Goal: Transaction & Acquisition: Purchase product/service

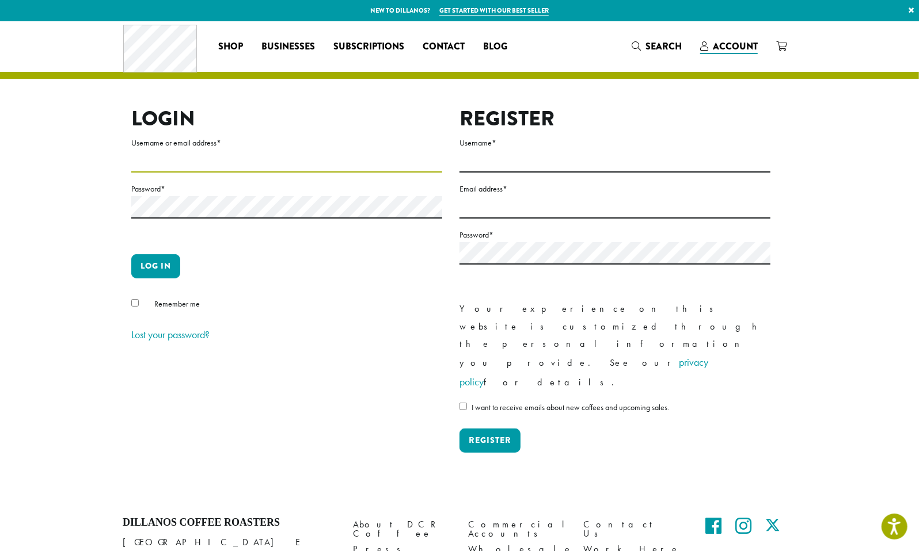
click at [249, 161] on input "Username or email address *" at bounding box center [286, 161] width 311 height 22
type input "**********"
click at [161, 279] on p "Log in" at bounding box center [286, 270] width 311 height 33
click at [164, 268] on button "Log in" at bounding box center [155, 266] width 49 height 24
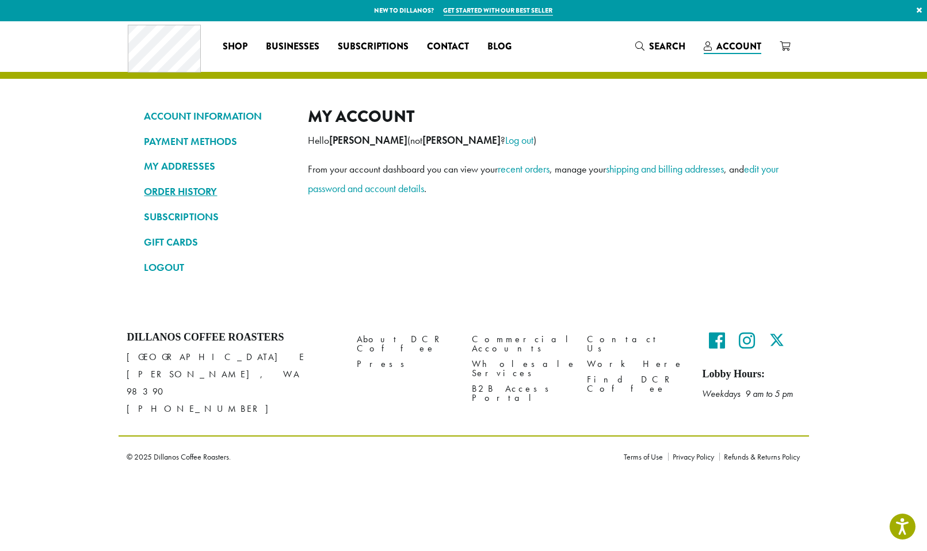
click at [157, 188] on link "ORDER HISTORY" at bounding box center [217, 192] width 147 height 20
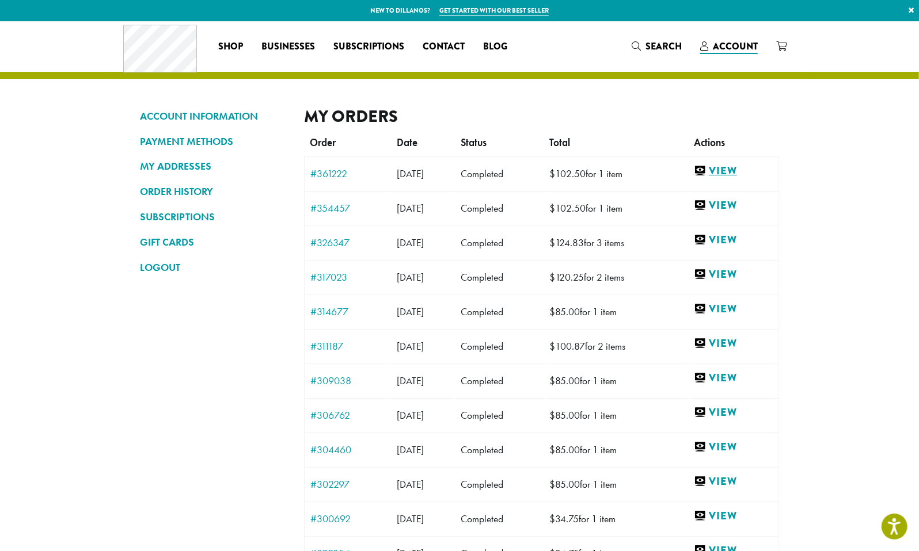
click at [738, 173] on link "View" at bounding box center [733, 171] width 79 height 14
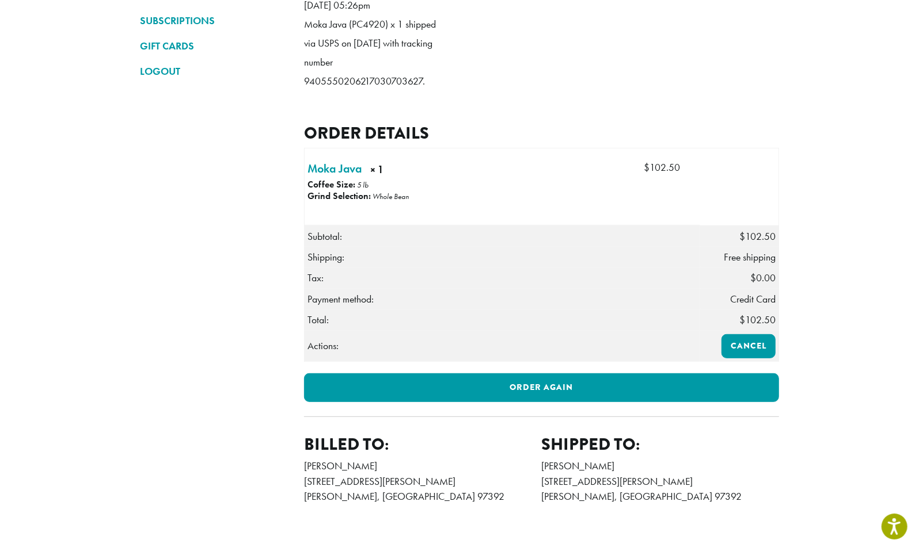
scroll to position [173, 0]
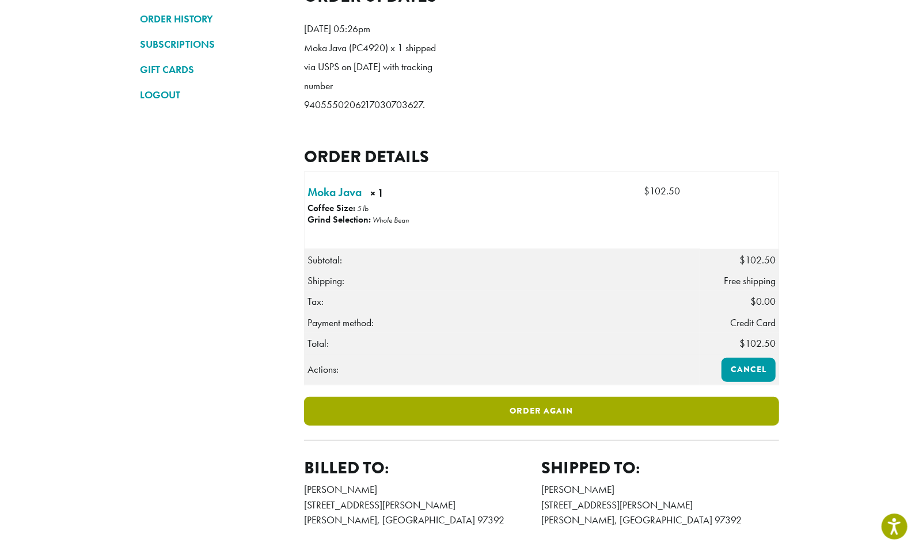
click at [565, 426] on link "Order again" at bounding box center [541, 411] width 475 height 29
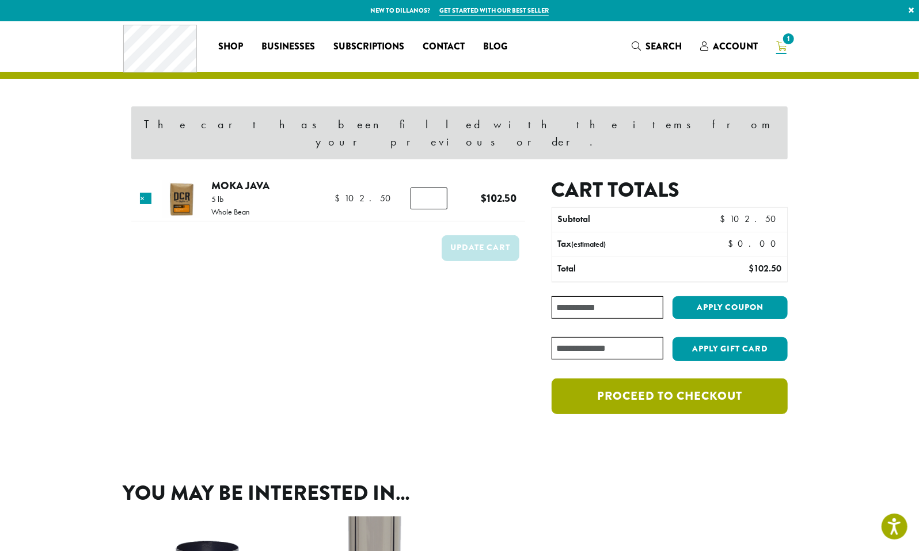
click at [711, 385] on link "Proceed to checkout" at bounding box center [669, 397] width 236 height 36
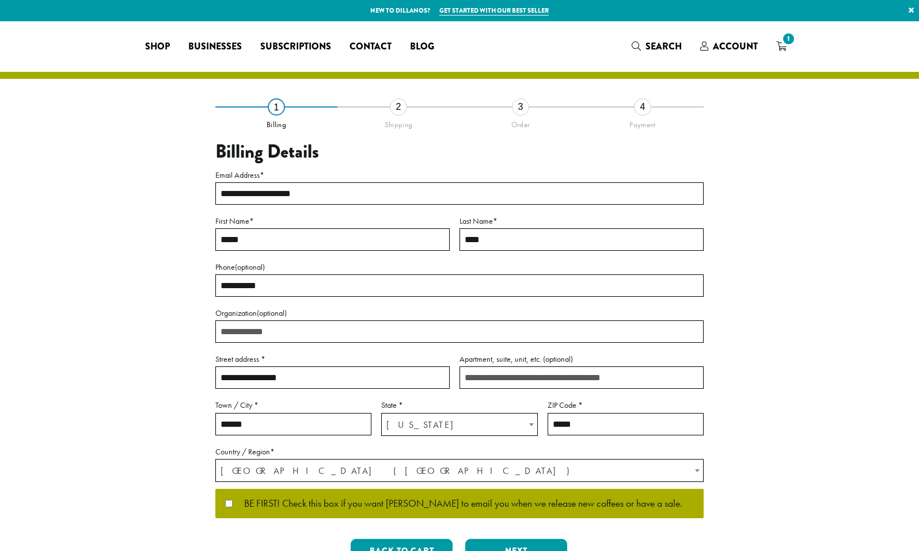
select select "**"
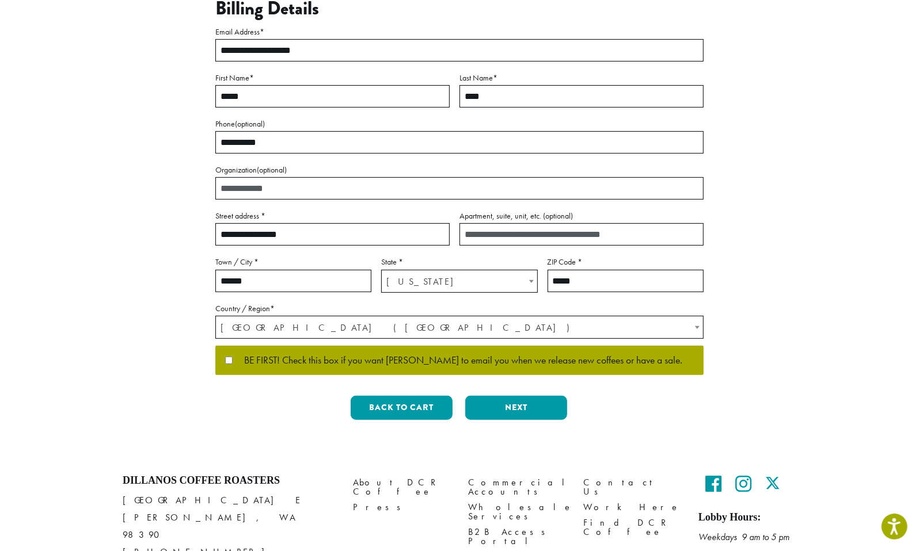
scroll to position [196, 0]
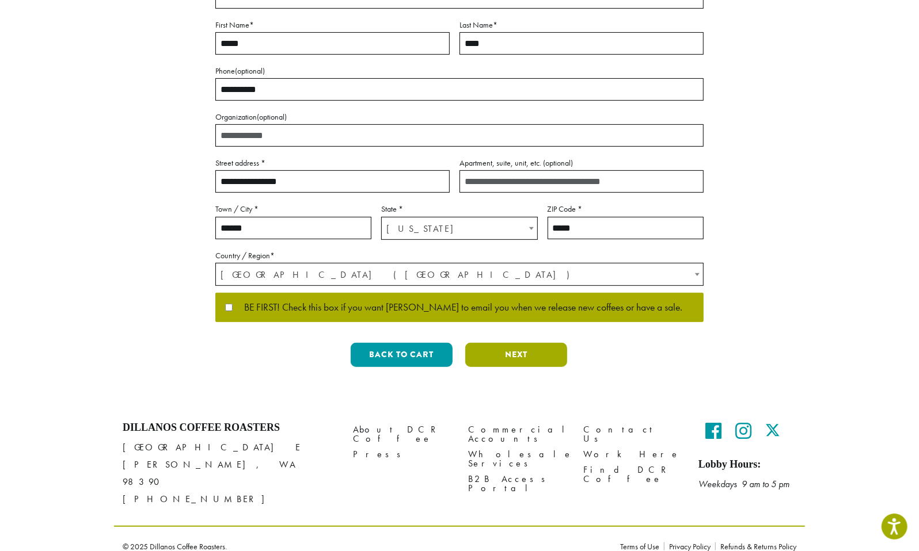
click at [508, 351] on button "Next" at bounding box center [516, 355] width 102 height 24
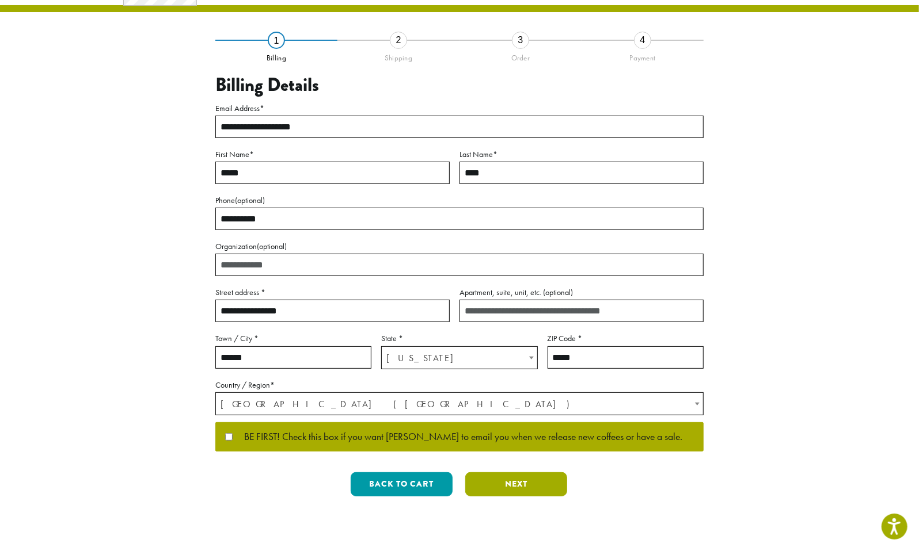
scroll to position [0, 0]
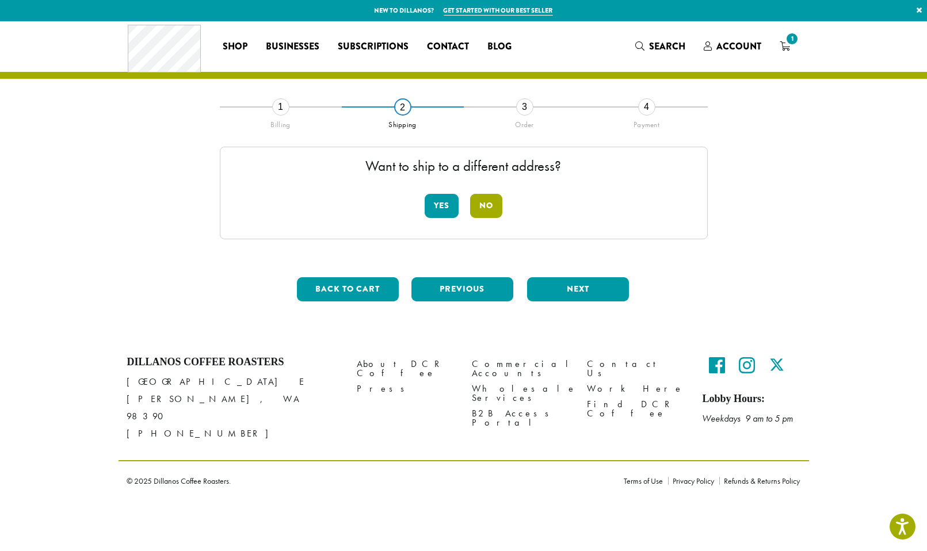
click at [483, 203] on button "No" at bounding box center [486, 206] width 32 height 24
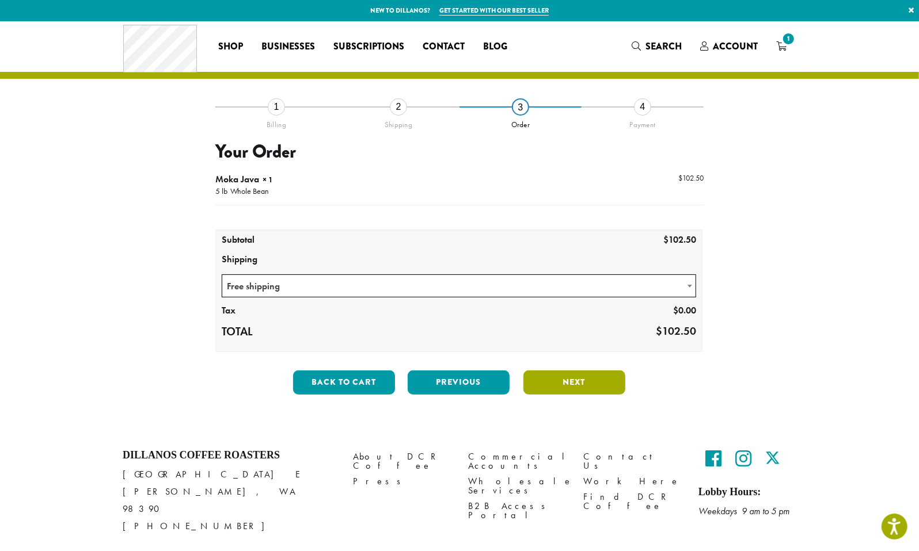
click at [598, 386] on button "Next" at bounding box center [574, 383] width 102 height 24
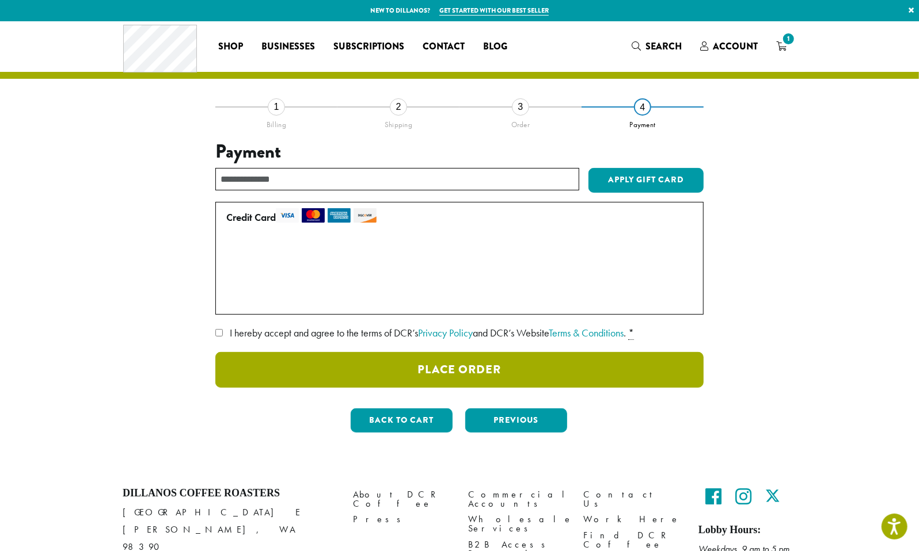
click at [401, 369] on button "Place Order" at bounding box center [459, 370] width 488 height 36
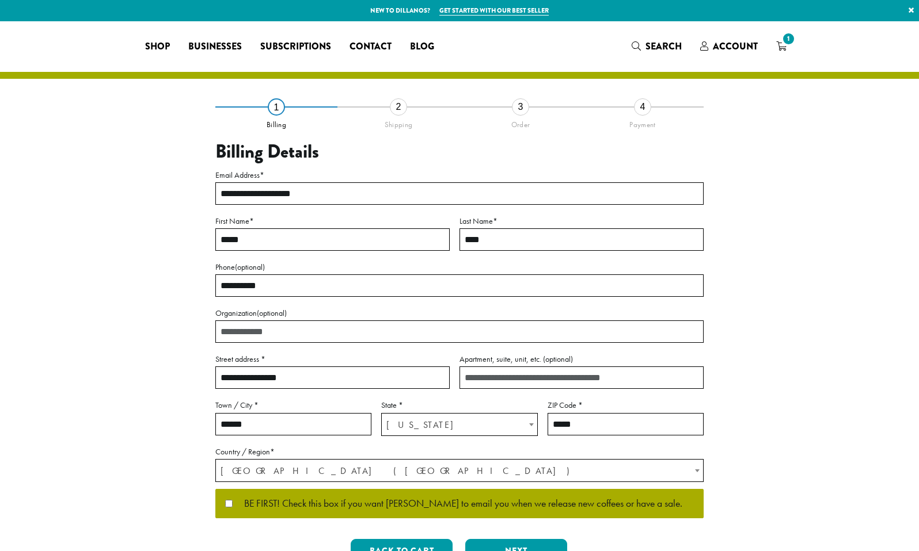
select select "**"
click at [785, 49] on icon "1" at bounding box center [781, 45] width 10 height 9
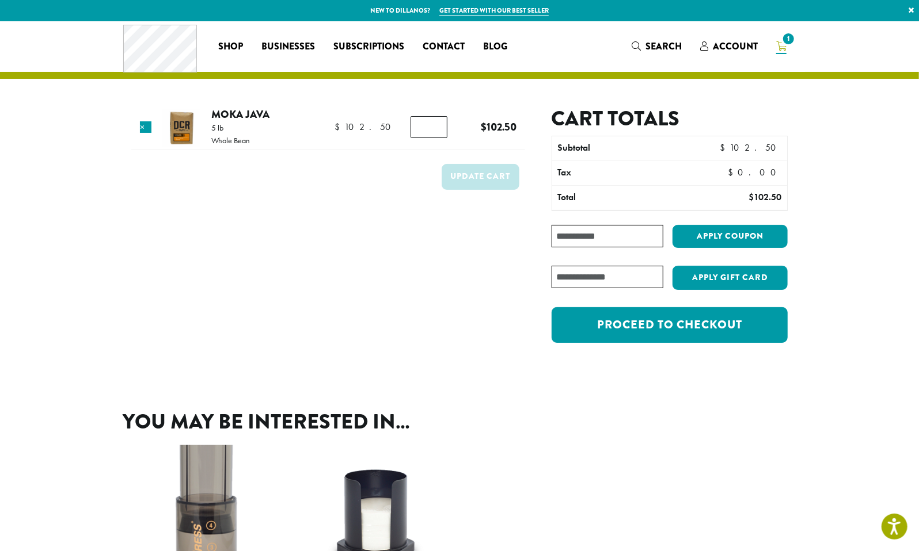
click at [589, 517] on ul "**********" at bounding box center [459, 558] width 673 height 257
click at [711, 52] on span "Account" at bounding box center [729, 47] width 58 height 14
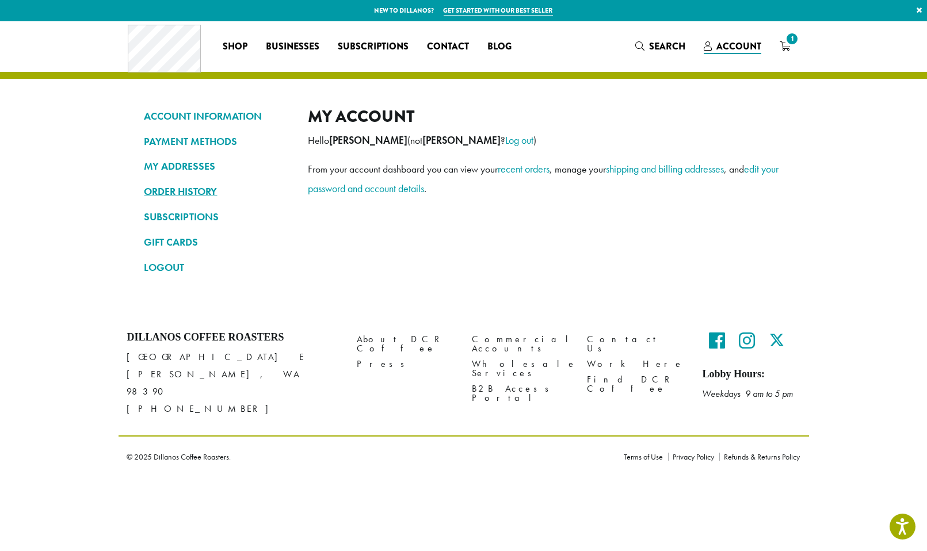
click at [176, 193] on link "ORDER HISTORY" at bounding box center [217, 192] width 147 height 20
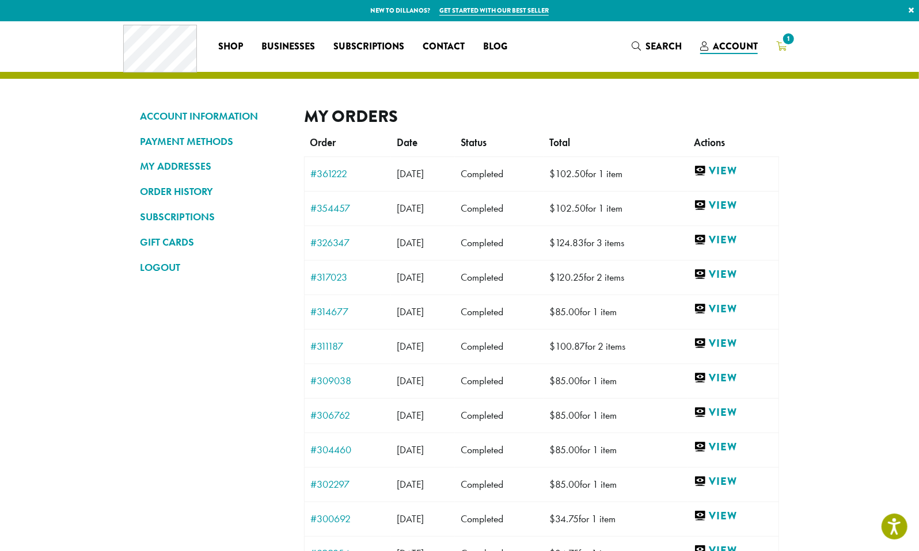
click at [788, 39] on span "1" at bounding box center [788, 39] width 16 height 16
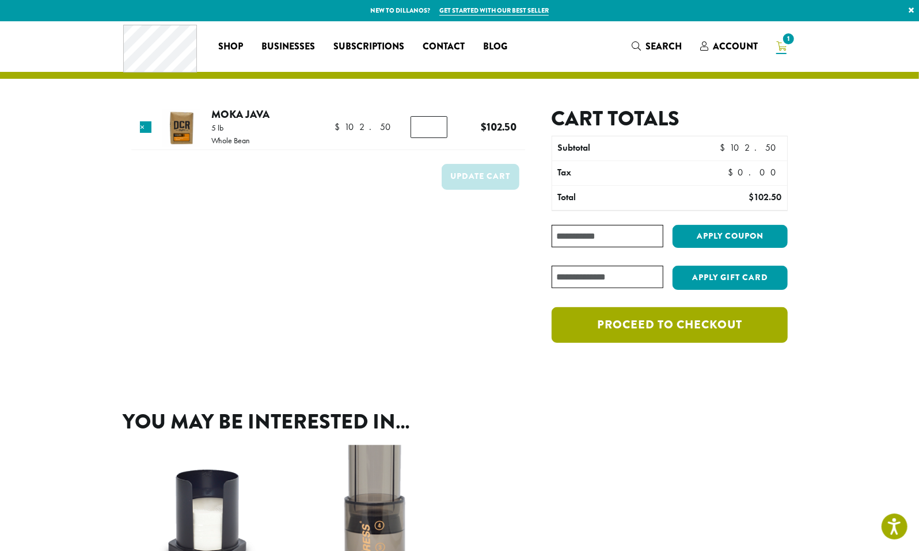
click at [632, 321] on link "Proceed to checkout" at bounding box center [669, 325] width 236 height 36
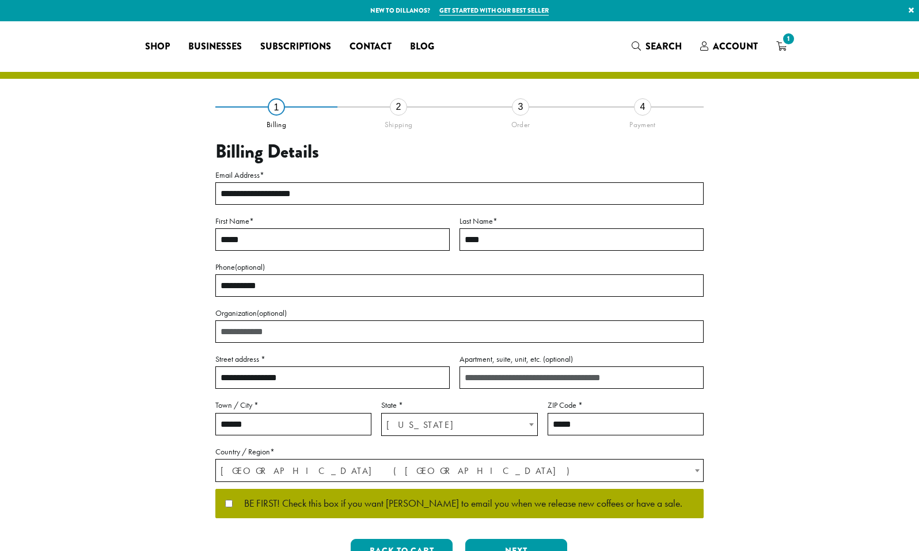
select select "**"
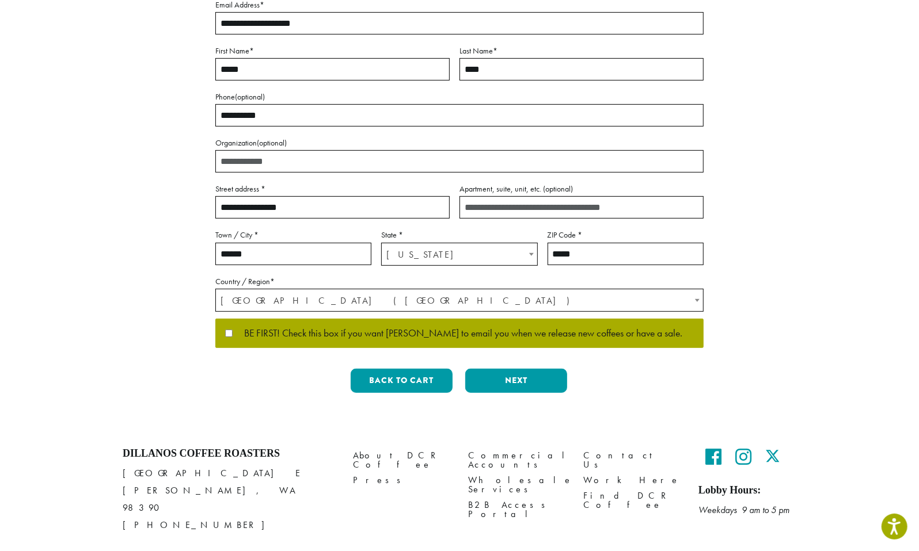
scroll to position [173, 0]
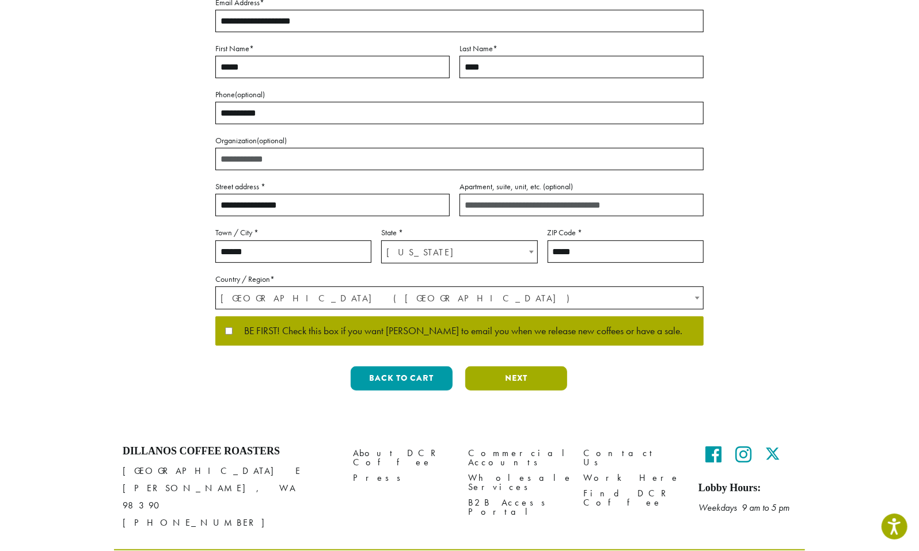
click at [537, 381] on button "Next" at bounding box center [516, 379] width 102 height 24
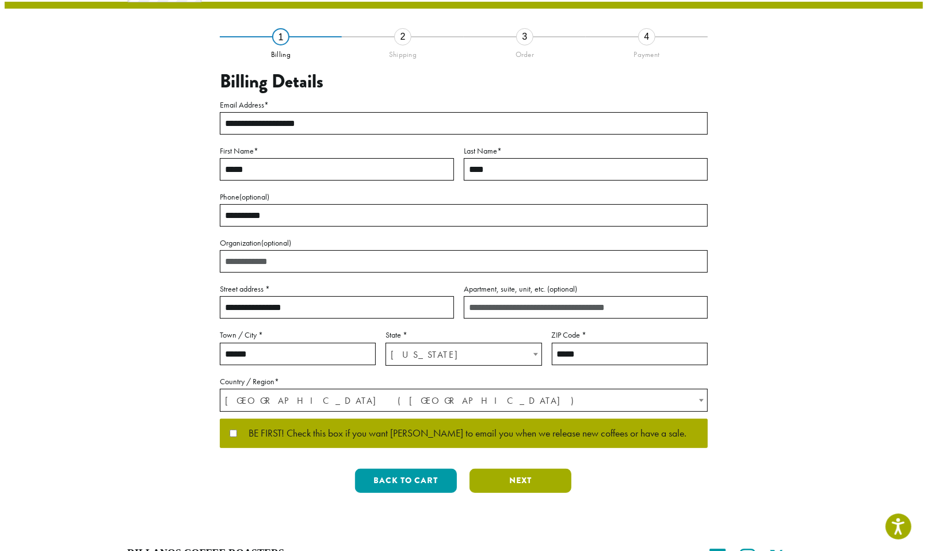
scroll to position [0, 0]
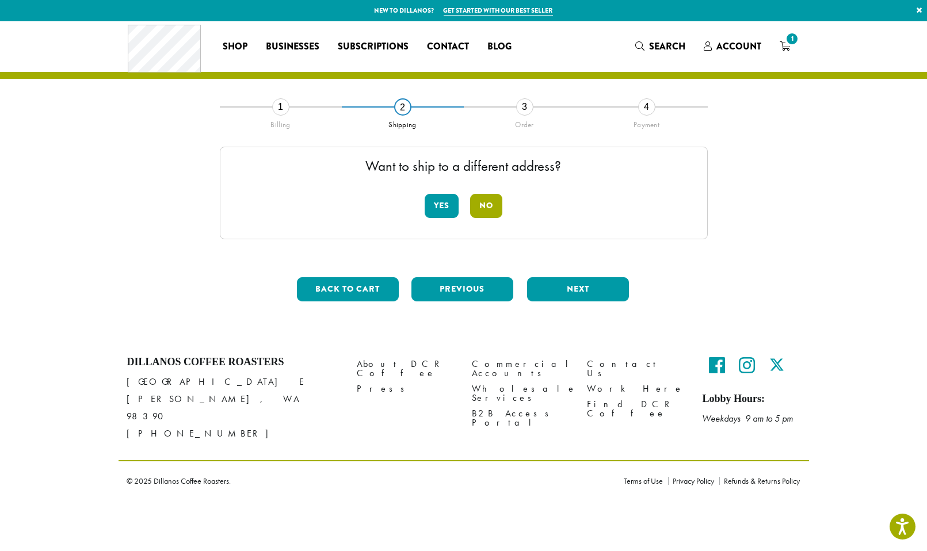
click at [485, 207] on button "No" at bounding box center [486, 206] width 32 height 24
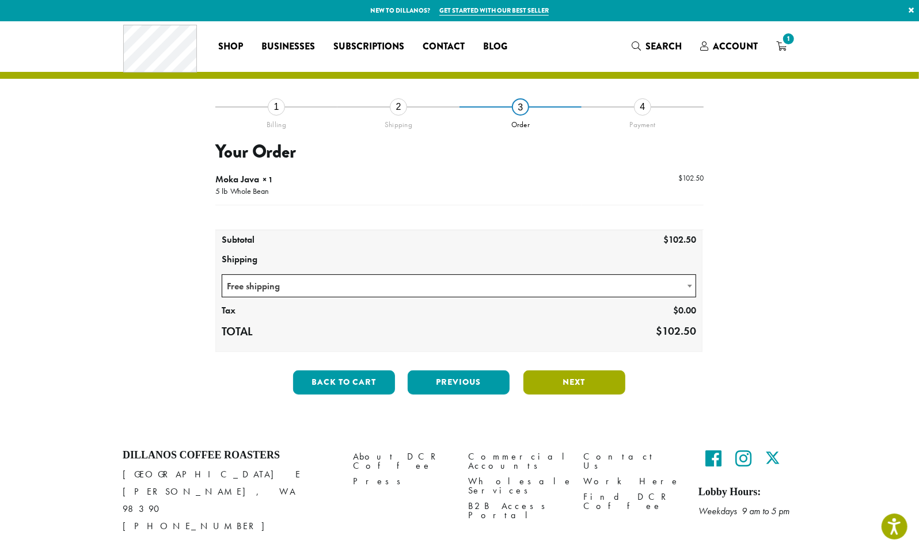
click at [582, 378] on button "Next" at bounding box center [574, 383] width 102 height 24
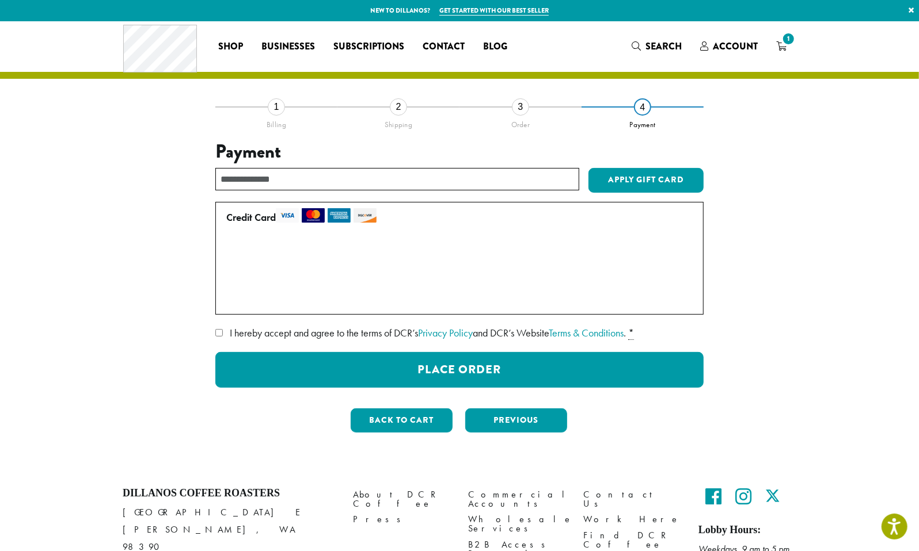
click at [256, 330] on span "I hereby accept and agree to the terms of DCR’s Privacy Policy and DCR’s Websit…" at bounding box center [428, 332] width 396 height 13
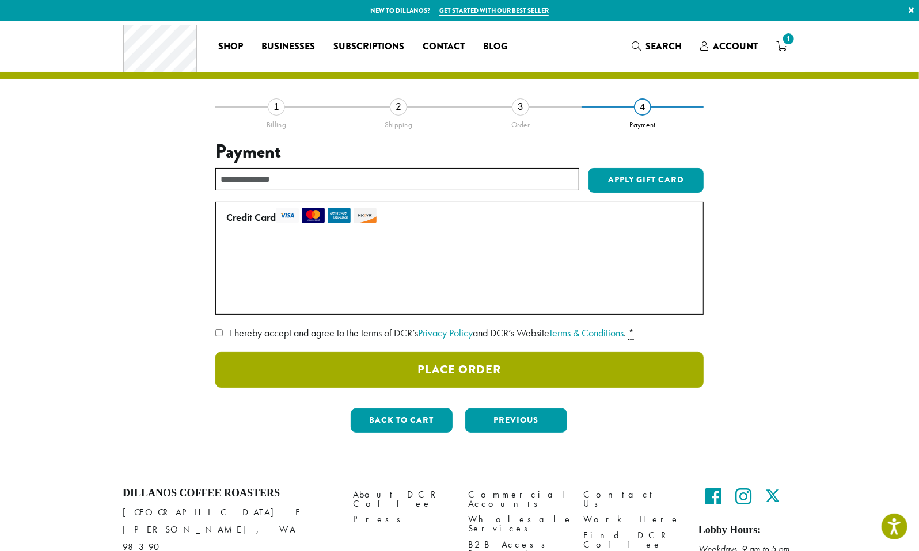
click at [459, 374] on button "Place Order" at bounding box center [459, 370] width 488 height 36
